Goal: Task Accomplishment & Management: Manage account settings

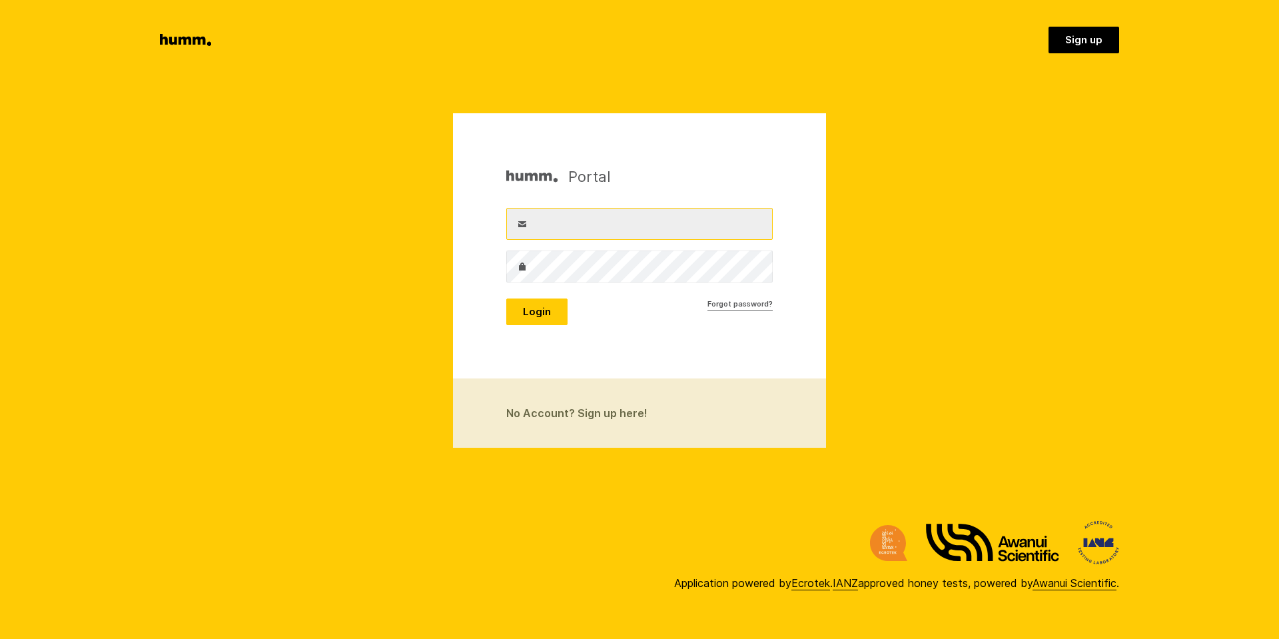
click at [602, 227] on input "Username" at bounding box center [639, 224] width 266 height 32
drag, startPoint x: 582, startPoint y: 234, endPoint x: 602, endPoint y: 212, distance: 29.7
click at [583, 234] on input "taylor" at bounding box center [639, 224] width 266 height 32
type input "taylor@ecrotek.co.nz"
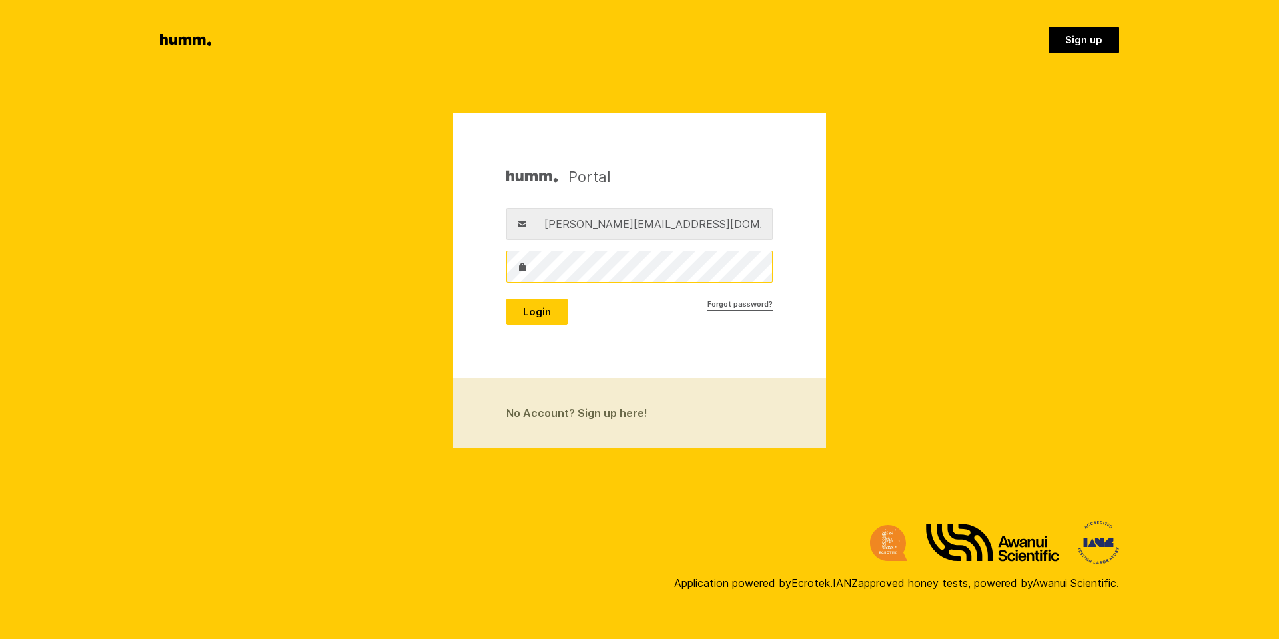
click at [506, 298] on button "Login" at bounding box center [536, 311] width 61 height 27
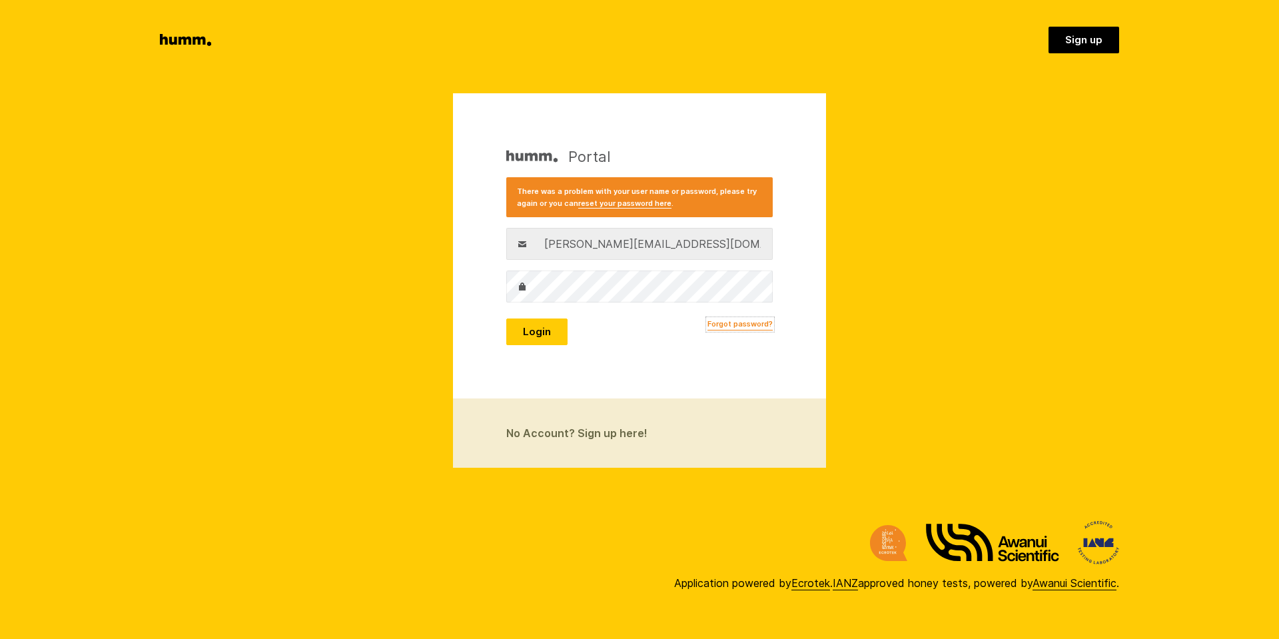
click at [733, 322] on link "Forgot password?" at bounding box center [739, 324] width 65 height 12
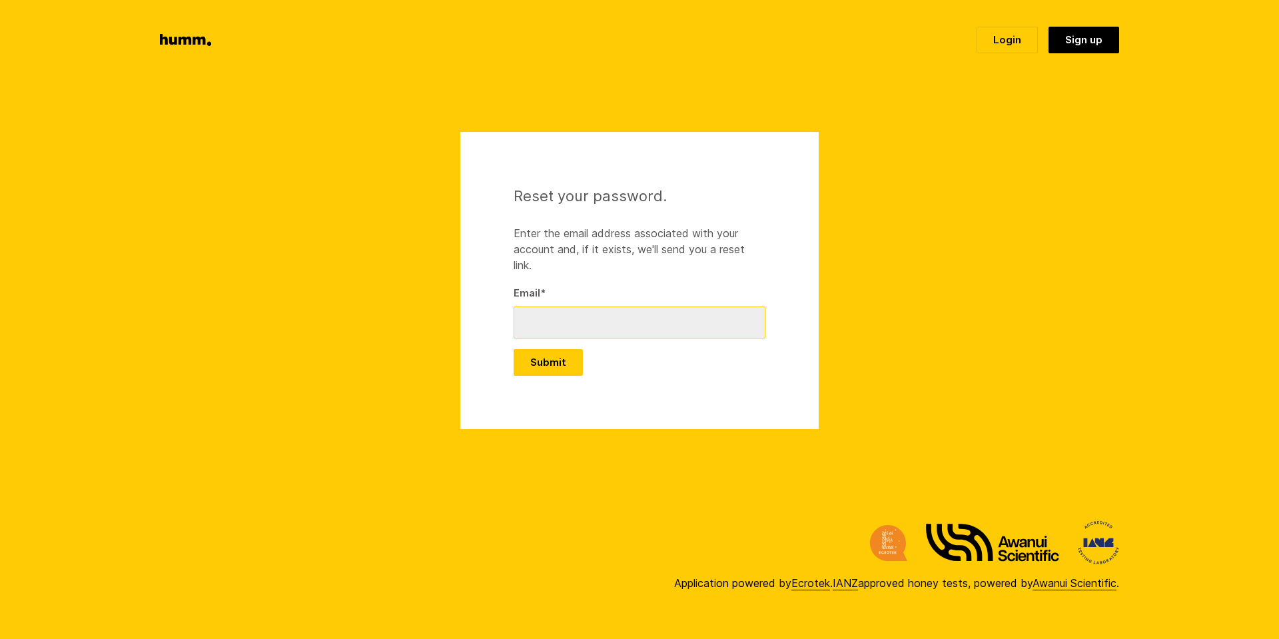
click at [600, 322] on input "Email *" at bounding box center [640, 322] width 252 height 32
type input "taylor@ecrotek.co.nz"
click at [554, 363] on button "Submit" at bounding box center [548, 362] width 69 height 27
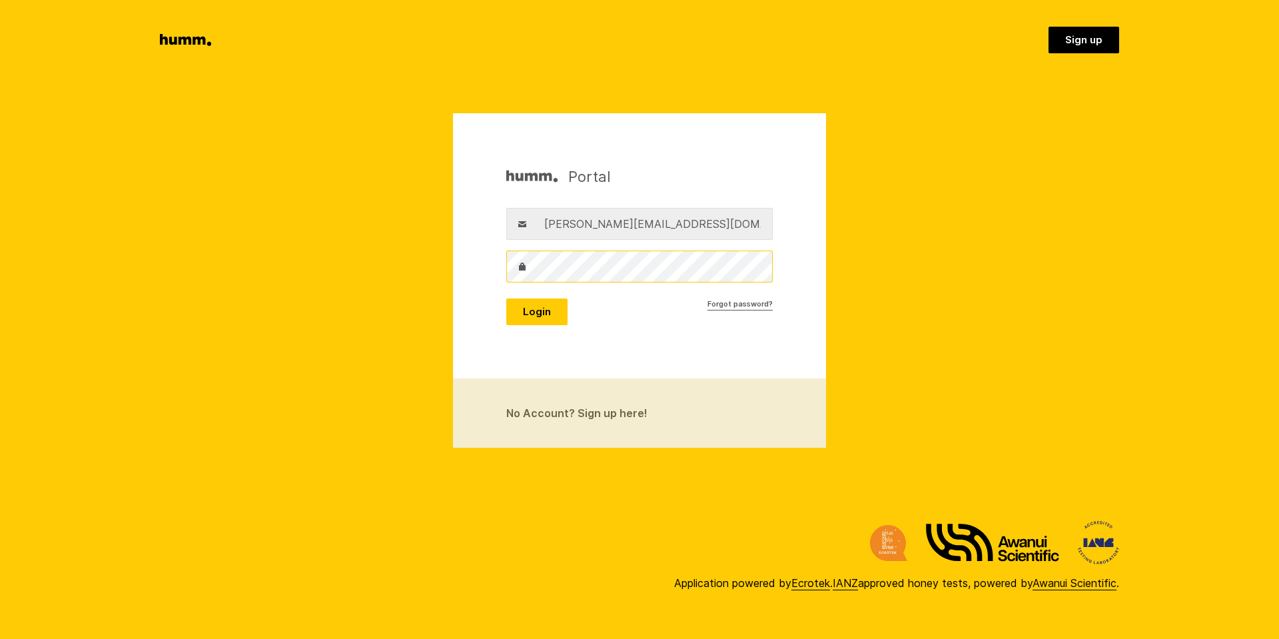
click at [506, 298] on button "Login" at bounding box center [536, 311] width 61 height 27
